Goal: Check status: Check status

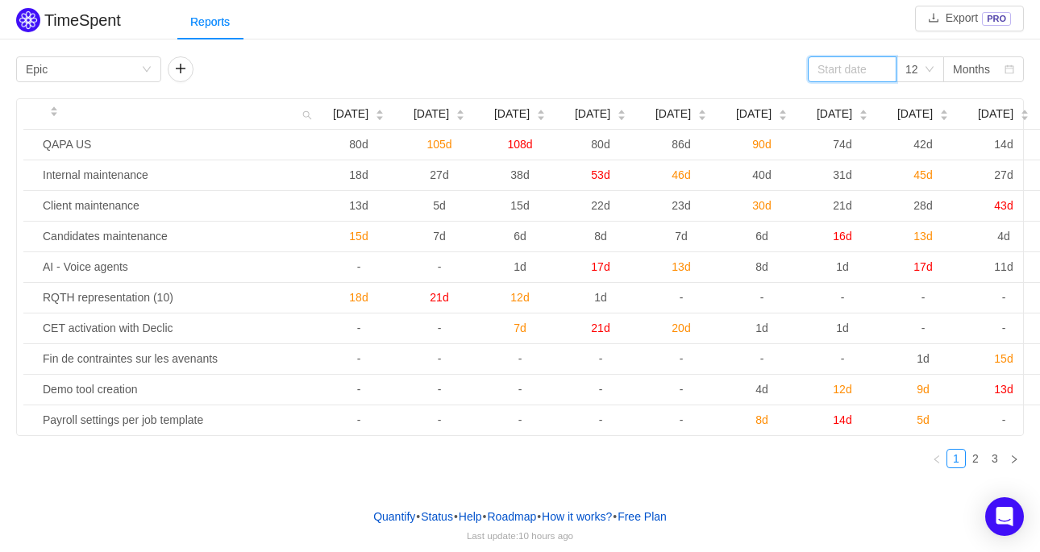
click at [829, 73] on input at bounding box center [852, 69] width 89 height 26
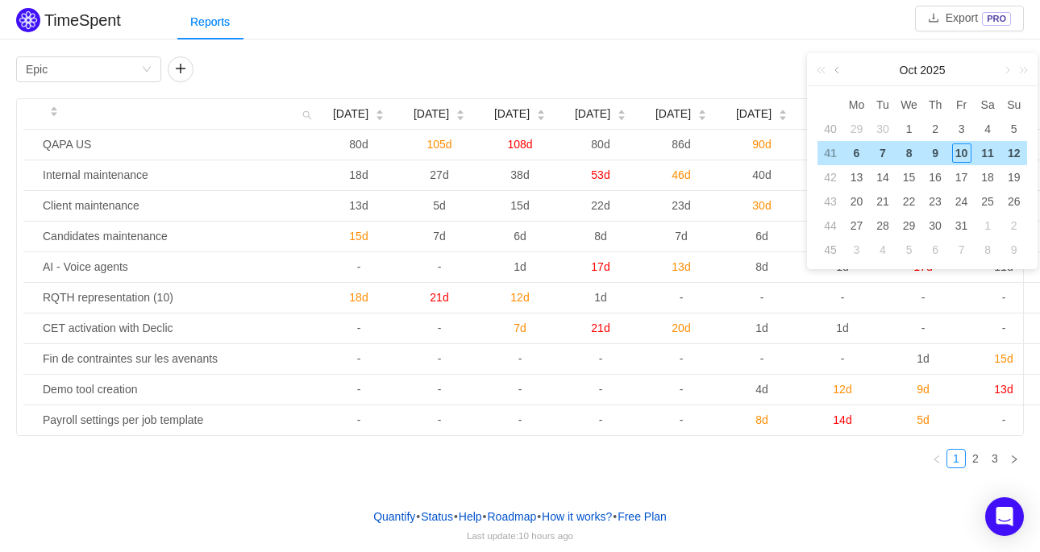
click at [837, 69] on link at bounding box center [838, 70] width 15 height 32
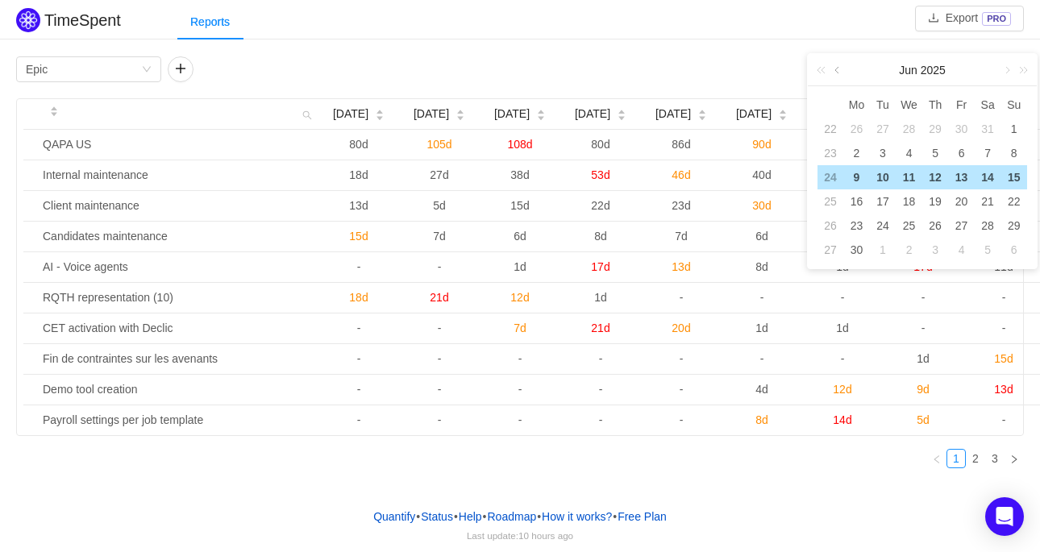
click at [837, 69] on link at bounding box center [838, 70] width 15 height 32
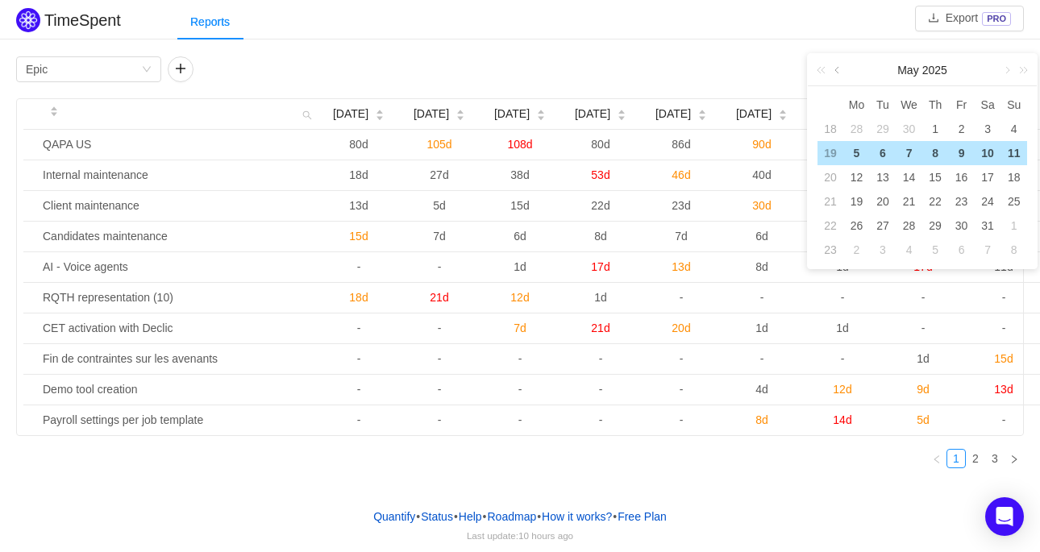
click at [837, 69] on link at bounding box center [838, 70] width 15 height 32
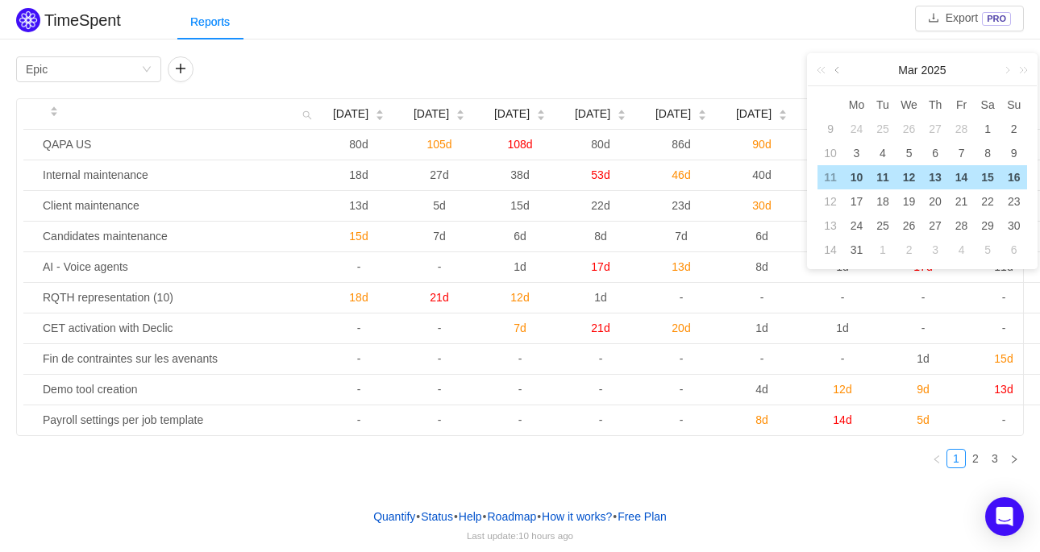
click at [837, 69] on link at bounding box center [838, 70] width 15 height 32
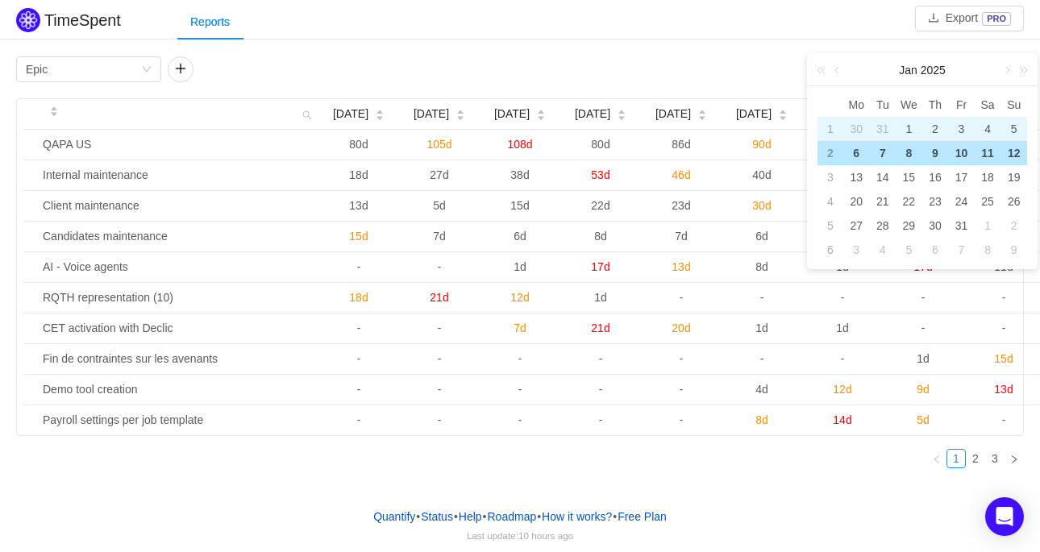
click at [906, 127] on div "1" at bounding box center [908, 128] width 19 height 19
type input "[DATE]"
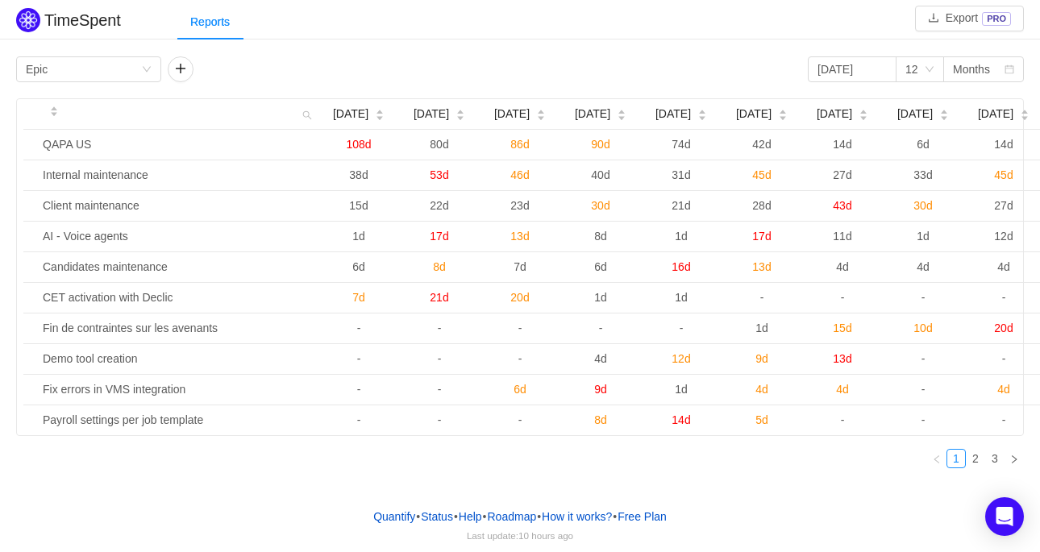
drag, startPoint x: 12, startPoint y: 93, endPoint x: 873, endPoint y: 462, distance: 936.4
click at [873, 462] on div "Group by Epic [DATE] 12 Months [DATE] [DATE] [DATE] [DATE] [DATE] [DATE] [DATE]…" at bounding box center [520, 266] width 1040 height 429
click at [378, 72] on div "Group by Epic [DATE] 12 Months" at bounding box center [520, 69] width 1008 height 26
drag, startPoint x: 321, startPoint y: 81, endPoint x: 806, endPoint y: 145, distance: 489.6
click at [806, 145] on div "Group by Epic [DATE] 12 Months [DATE] [DATE] [DATE] [DATE] [DATE] [DATE] [DATE]…" at bounding box center [520, 268] width 1008 height 425
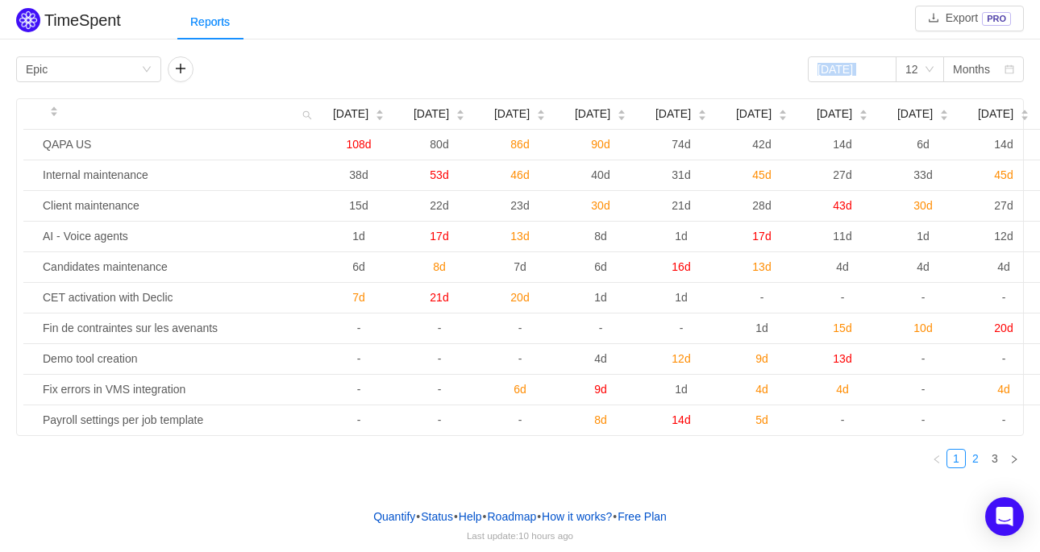
click at [977, 468] on link "2" at bounding box center [976, 459] width 18 height 18
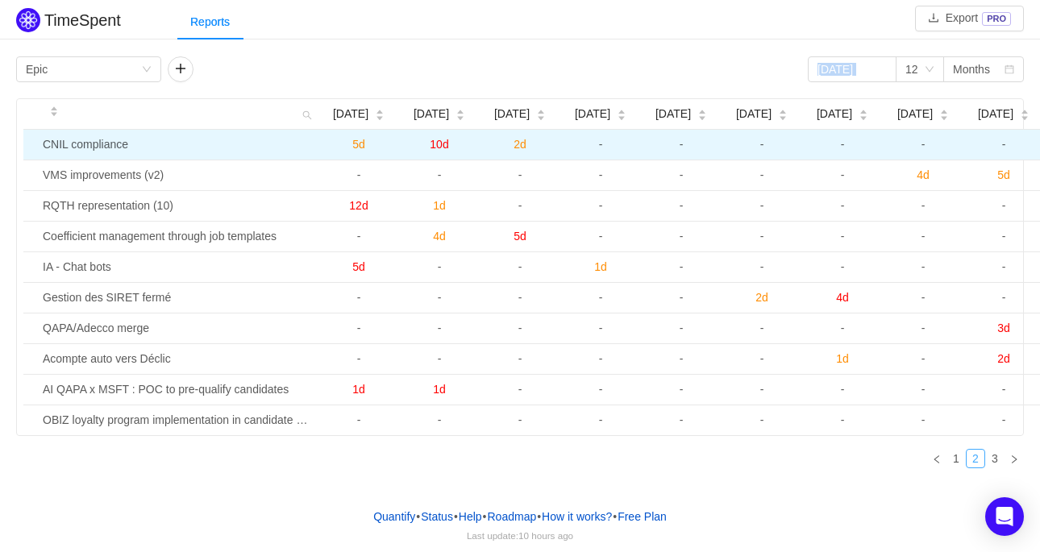
copy div "12 Months [DATE] [DATE] [DATE] [DATE] [DATE] [DATE] [DATE] [DATE] [DATE] [DATE]"
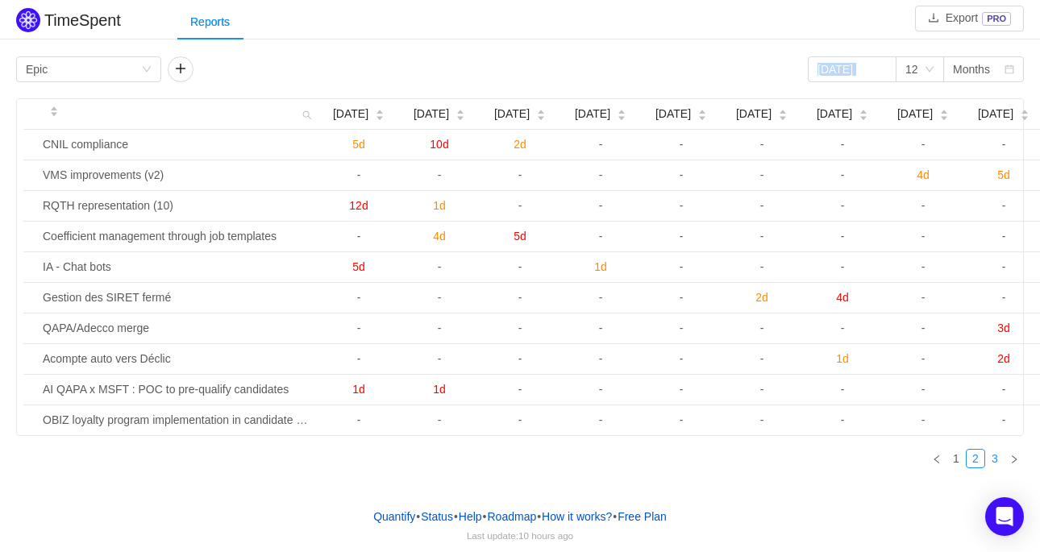
click at [993, 466] on link "3" at bounding box center [995, 459] width 18 height 18
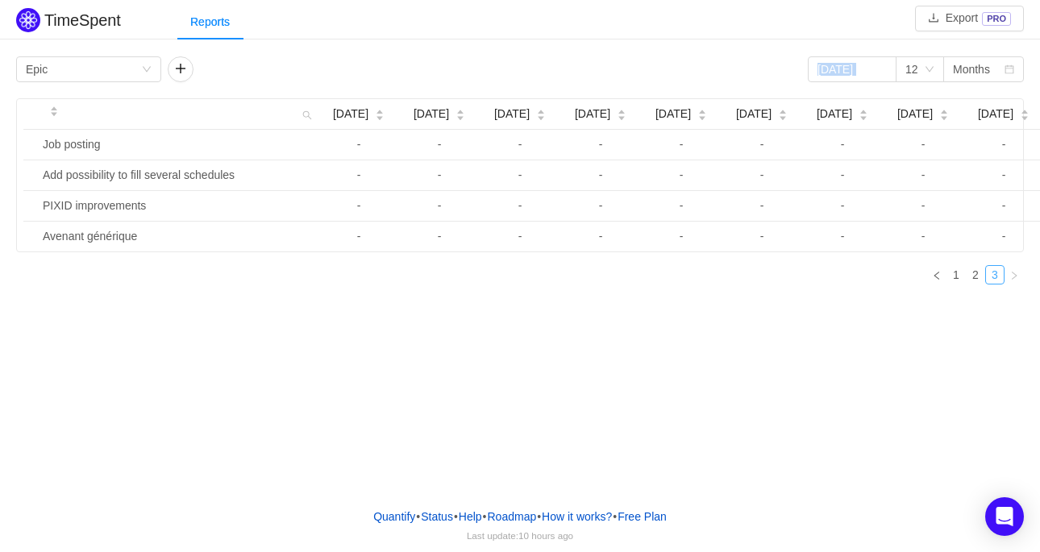
copy div "12 Months [DATE] [DATE] [DATE] [DATE] [DATE] [DATE] [DATE] [DATE] [DATE] [DATE]"
